Goal: Register for event/course

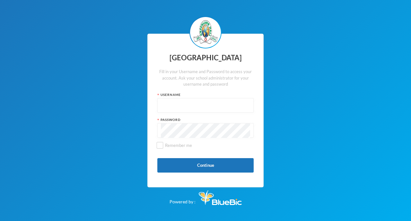
click at [164, 108] on input "text" at bounding box center [205, 106] width 89 height 14
type input "glh25cs29"
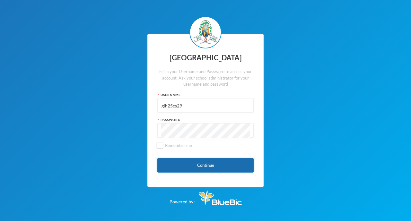
click at [201, 165] on button "Continue" at bounding box center [205, 165] width 96 height 14
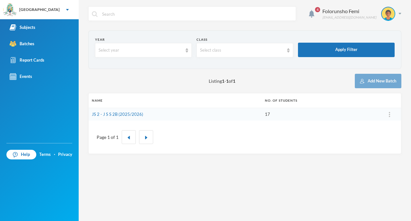
click at [197, 114] on td "JS 2 - J S S 2B (2025/2026)" at bounding box center [175, 114] width 173 height 13
click at [191, 116] on td "JS 2 - J S S 2B (2025/2026)" at bounding box center [175, 114] width 173 height 13
click at [134, 115] on link "JS 2 - J S S 2B (2025/2026)" at bounding box center [117, 114] width 51 height 5
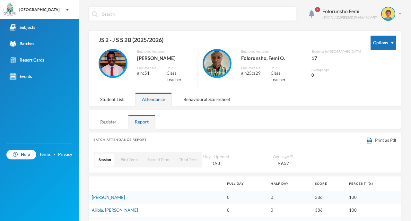
click at [110, 119] on div "Register" at bounding box center [108, 122] width 30 height 14
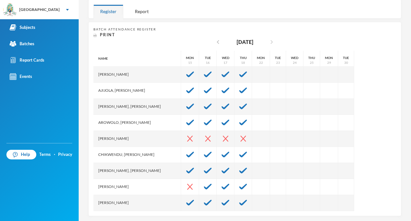
click at [273, 38] on icon "chevron_right" at bounding box center [272, 42] width 8 height 8
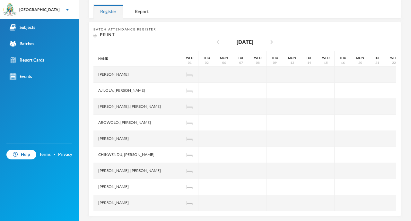
click at [214, 38] on icon "chevron_left" at bounding box center [218, 42] width 8 height 8
